Goal: Find specific page/section: Find specific page/section

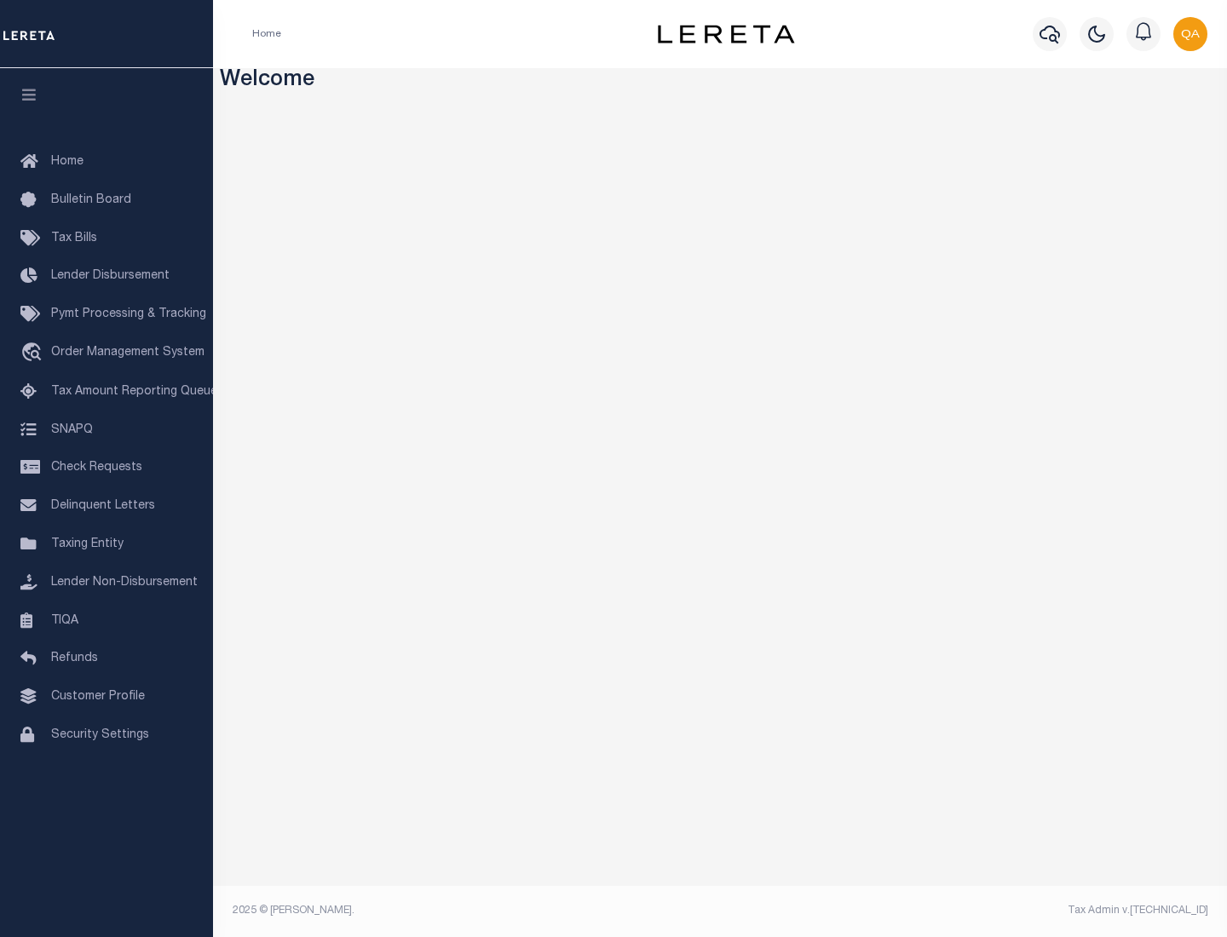
click at [106, 468] on span "Check Requests" at bounding box center [96, 468] width 91 height 12
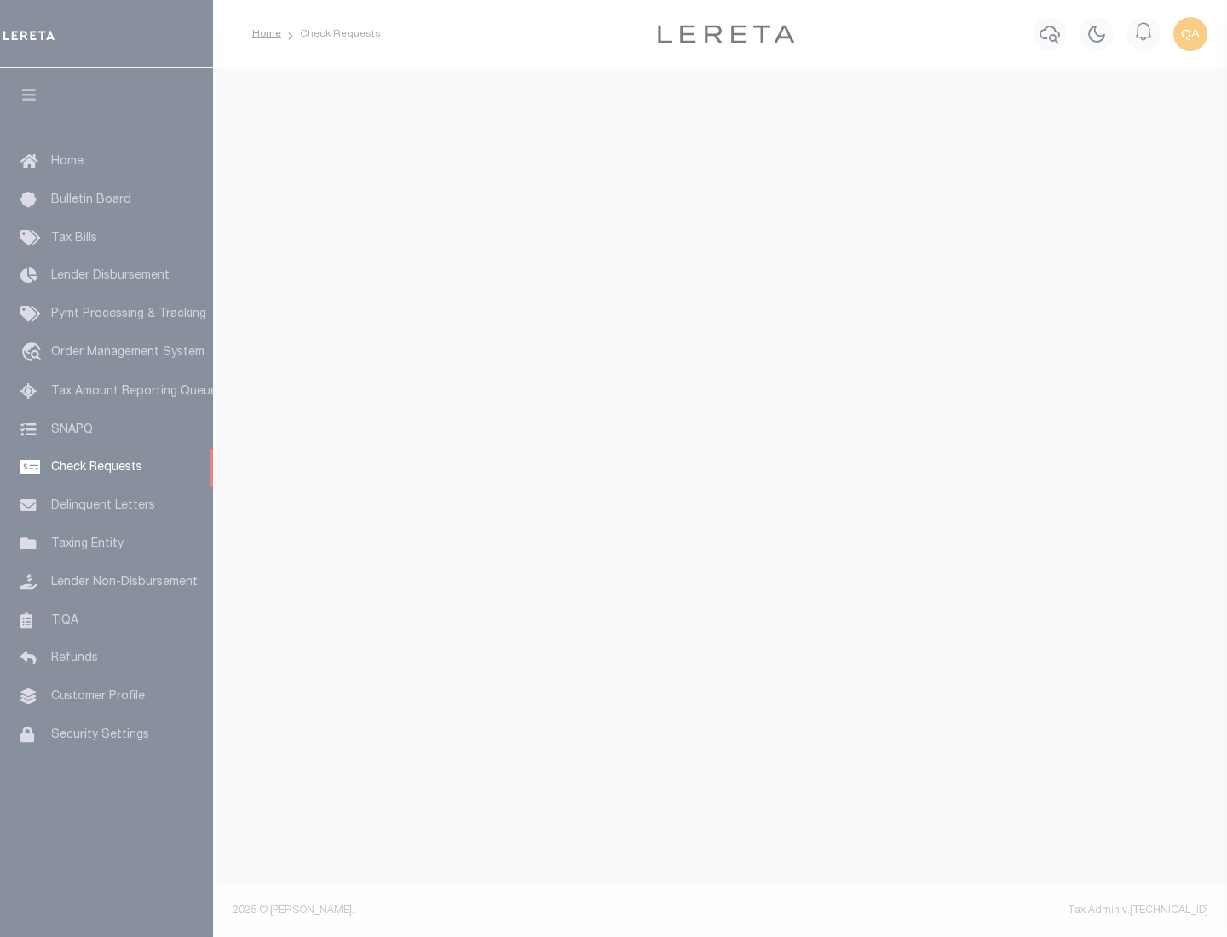
select select "50"
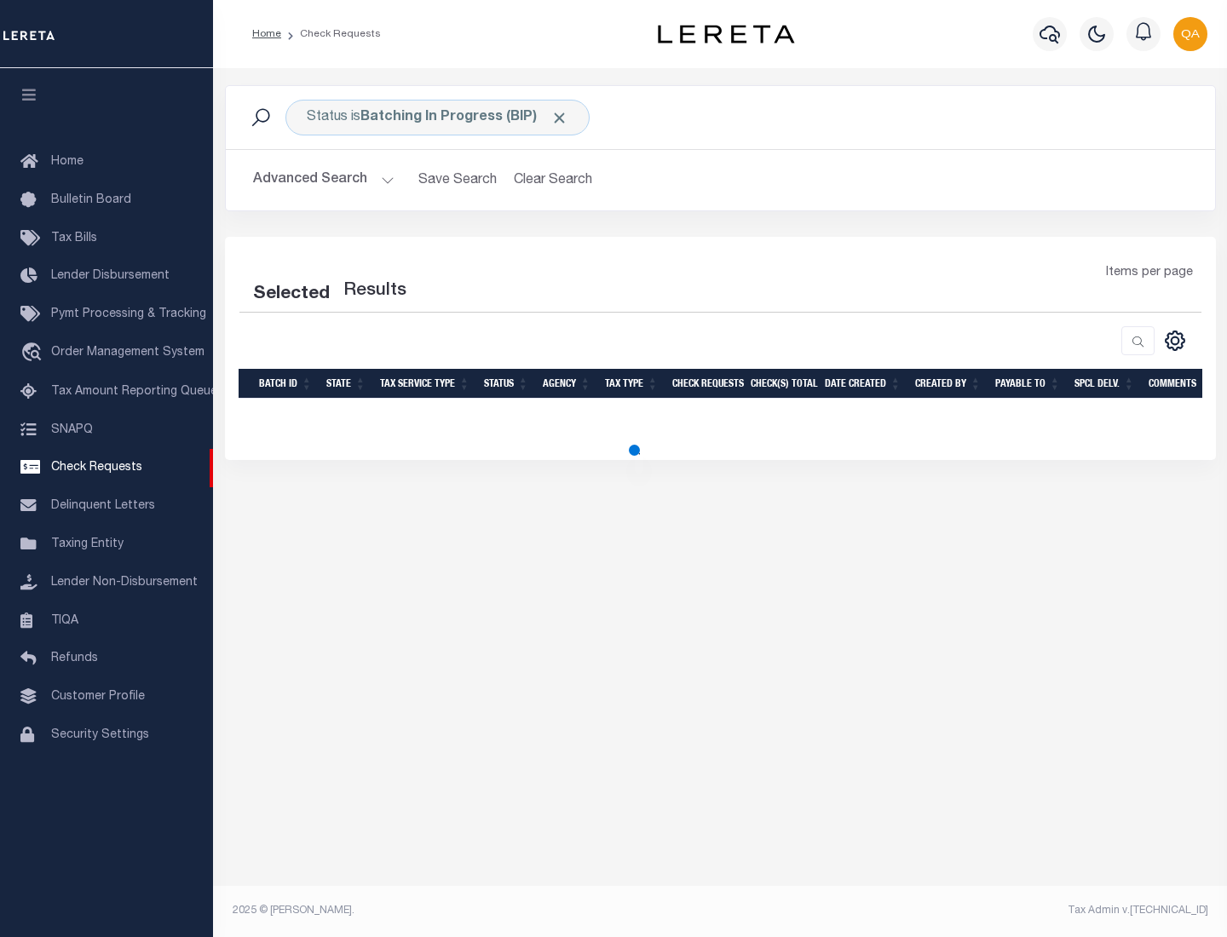
select select "50"
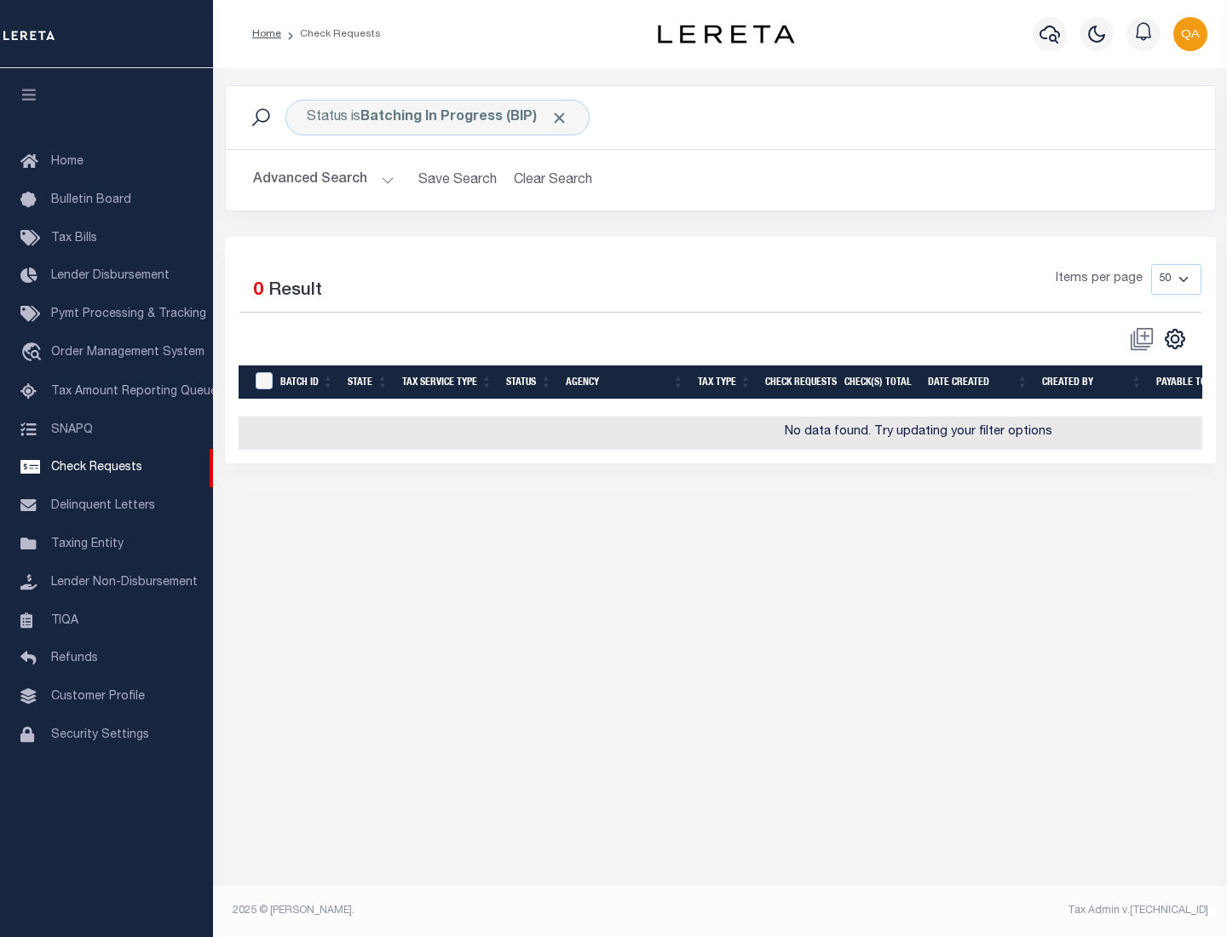
click at [560, 118] on span "Click to Remove" at bounding box center [559, 118] width 18 height 18
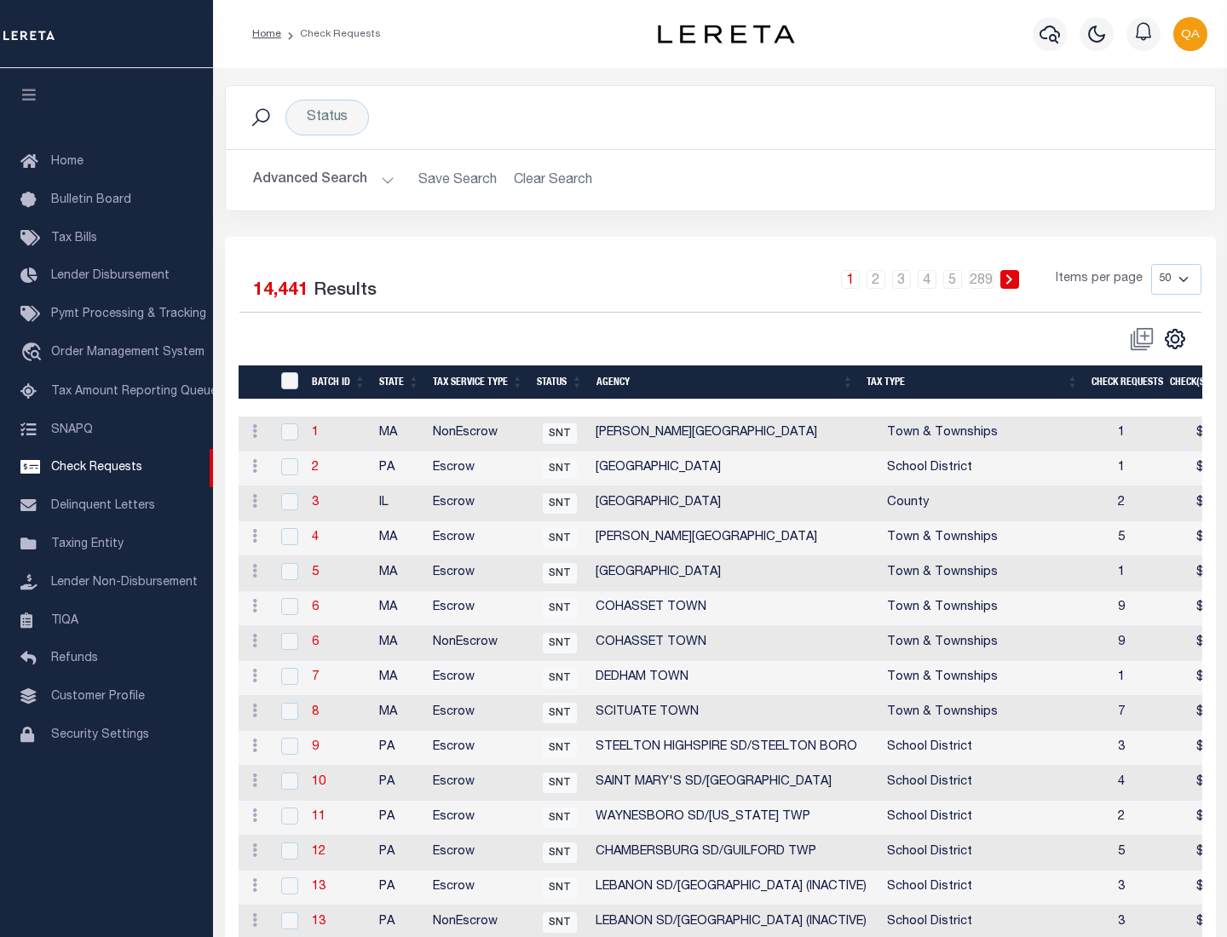
scroll to position [821, 0]
